Goal: Transaction & Acquisition: Book appointment/travel/reservation

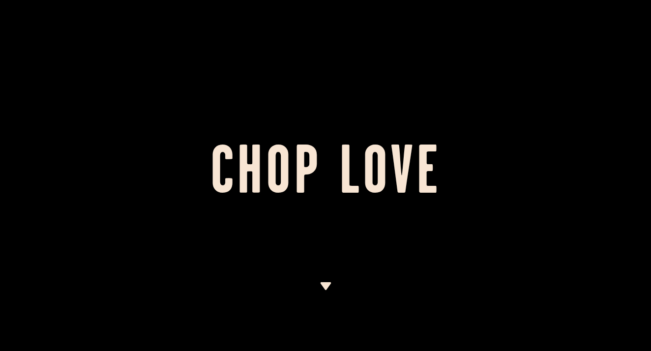
click at [432, 26] on div at bounding box center [325, 175] width 651 height 351
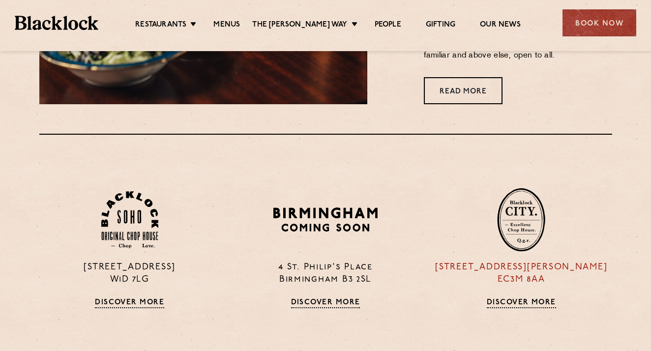
scroll to position [560, 0]
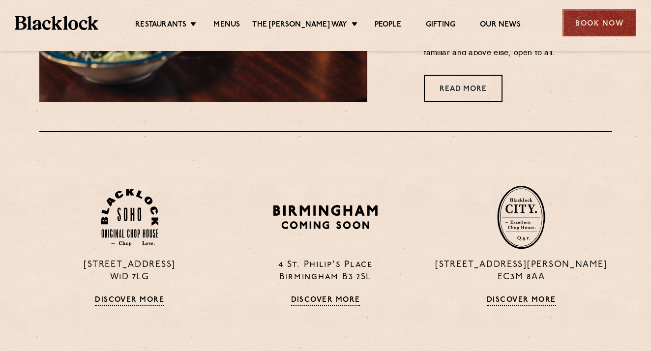
click at [609, 24] on div "Book Now" at bounding box center [600, 22] width 74 height 27
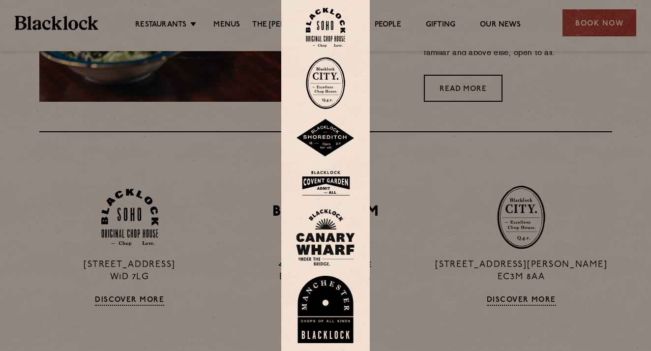
click at [343, 180] on img at bounding box center [325, 183] width 59 height 32
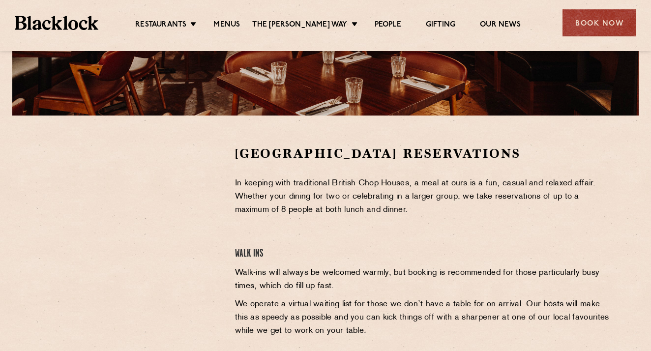
scroll to position [239, 0]
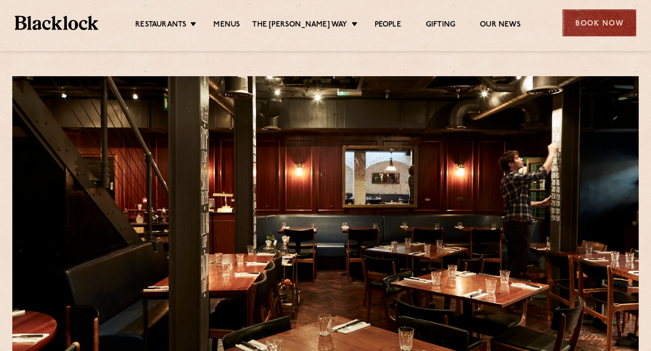
click at [612, 34] on div "Book Now" at bounding box center [600, 22] width 74 height 27
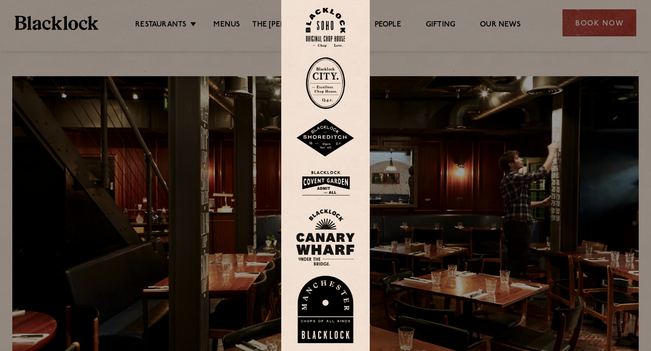
click at [347, 32] on link at bounding box center [325, 28] width 59 height 40
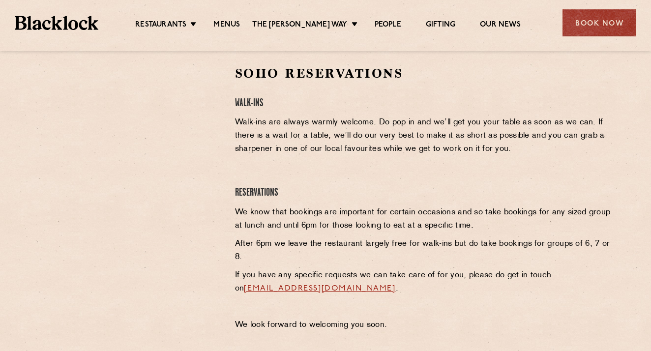
scroll to position [291, 0]
